Goal: Find specific page/section: Find specific page/section

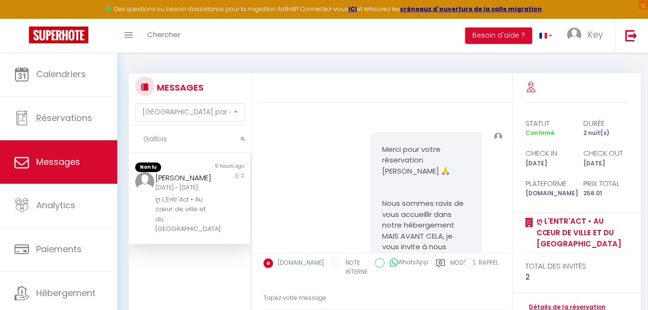
select select "message"
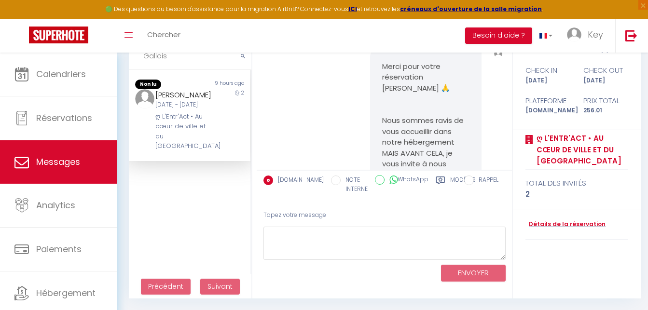
scroll to position [2491, 0]
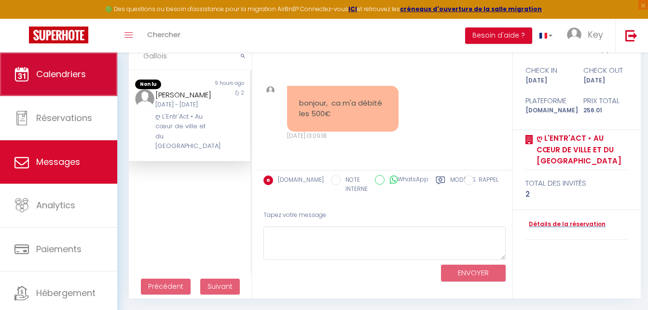
click at [61, 73] on span "Calendriers" at bounding box center [61, 74] width 50 height 12
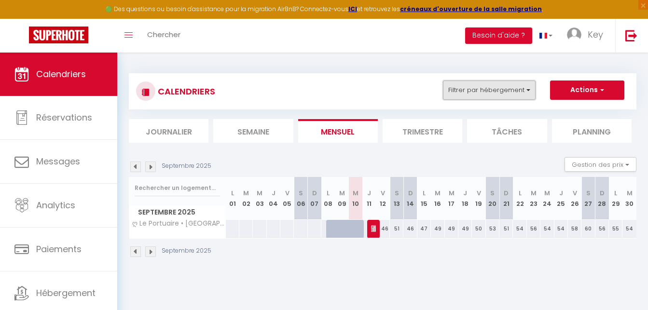
click at [518, 85] on button "Filtrer par hébergement" at bounding box center [489, 90] width 93 height 19
click at [499, 84] on button "Filtrer par hébergement" at bounding box center [489, 90] width 93 height 19
click at [505, 89] on button "Filtrer par hébergement" at bounding box center [489, 90] width 93 height 19
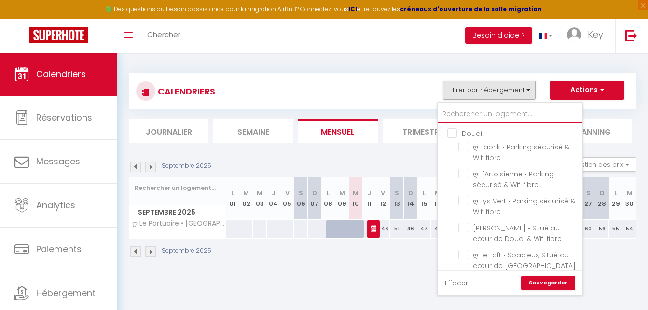
click at [522, 111] on input "text" at bounding box center [510, 114] width 145 height 17
